Goal: Task Accomplishment & Management: Manage account settings

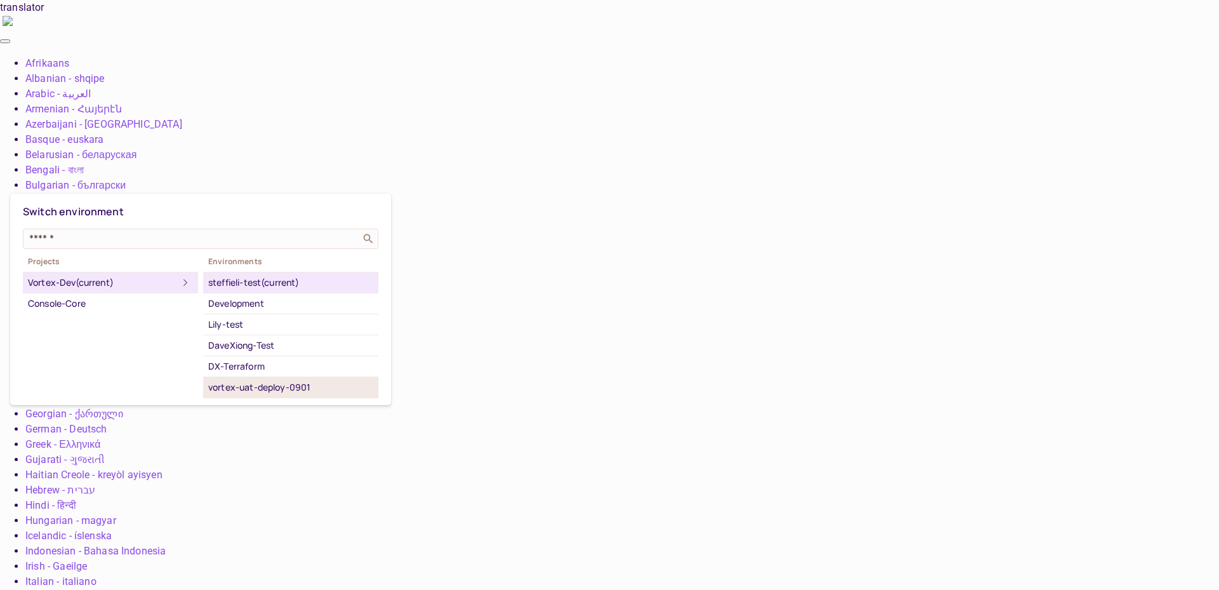
click at [308, 384] on div "vortex-uat-deploy-0901" at bounding box center [290, 387] width 165 height 15
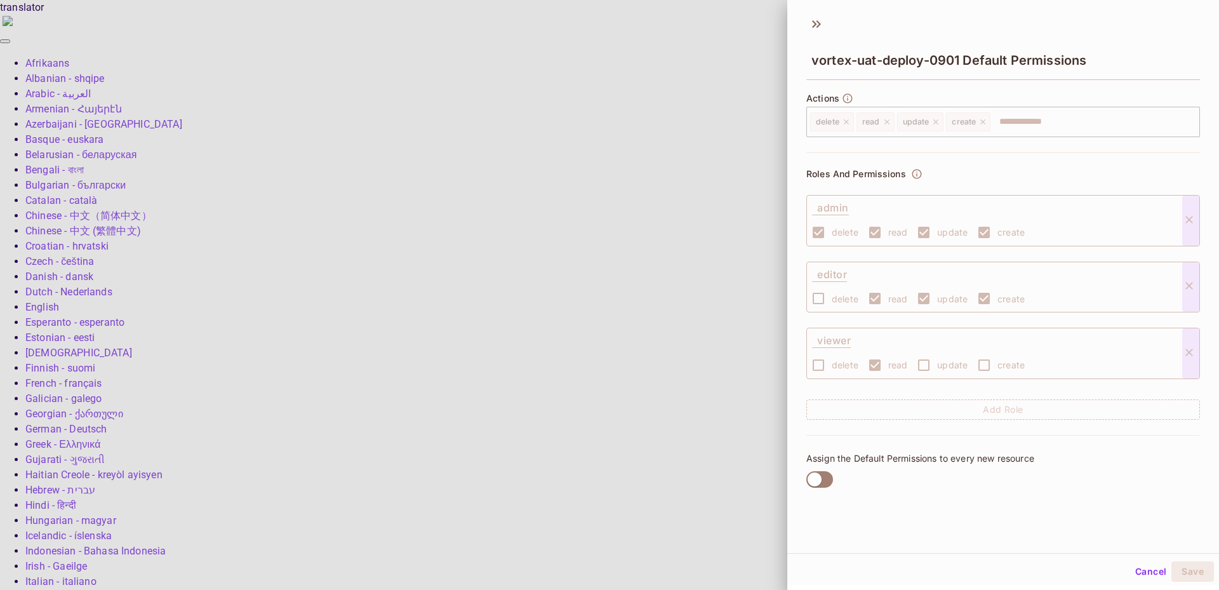
click at [700, 43] on div at bounding box center [609, 295] width 1219 height 590
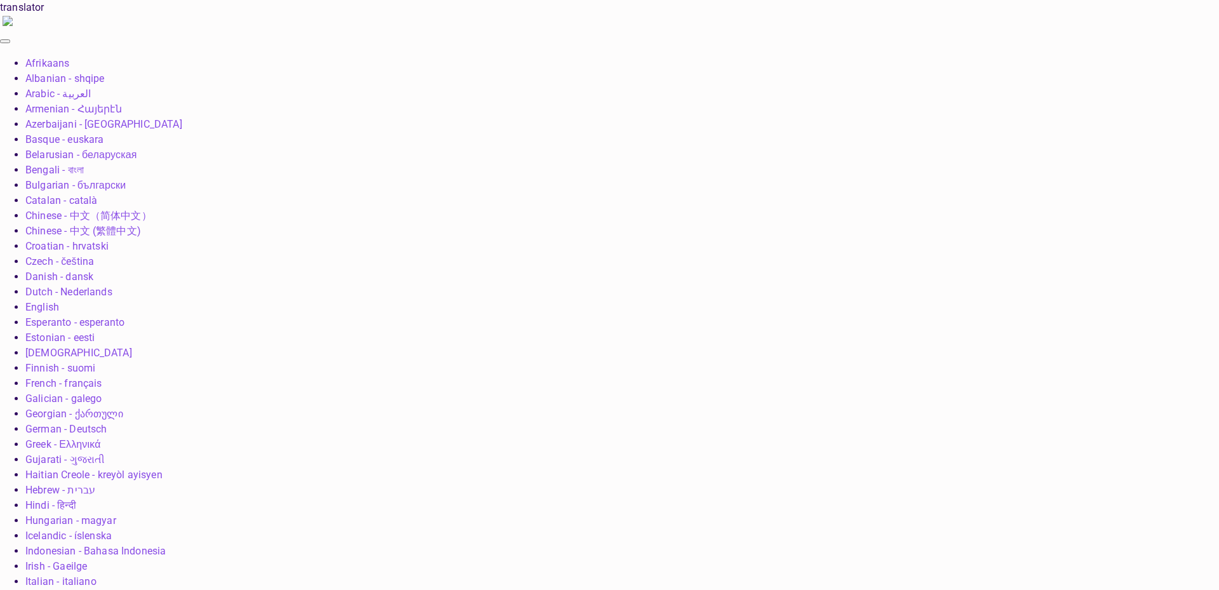
click at [413, 224] on div "Copy API Key" at bounding box center [428, 221] width 59 height 13
